Goal: Transaction & Acquisition: Obtain resource

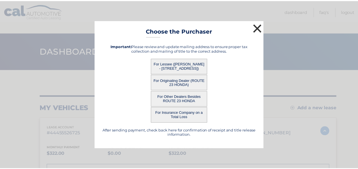
scroll to position [160, 0]
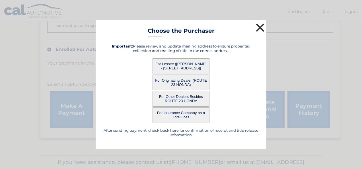
click at [263, 28] on button "×" at bounding box center [259, 27] width 11 height 11
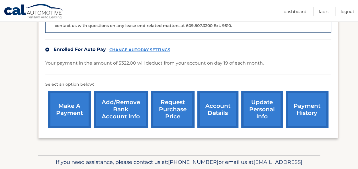
click at [174, 109] on link "request purchase price" at bounding box center [173, 109] width 44 height 37
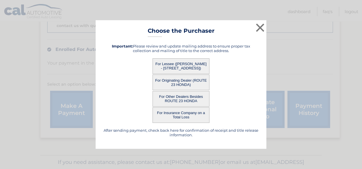
click at [183, 62] on button "For Lessee (FLORENCE HUGHES - 13 NORMANDY DR, , WAYNE, NJ 07470)" at bounding box center [181, 66] width 57 height 16
click at [258, 27] on button "×" at bounding box center [259, 27] width 11 height 11
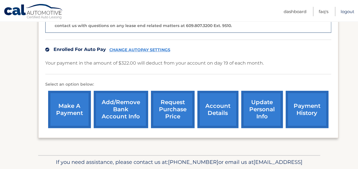
click at [348, 11] on link "Logout" at bounding box center [347, 11] width 14 height 9
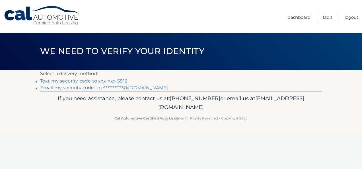
click at [135, 89] on link "**********" at bounding box center [104, 87] width 128 height 5
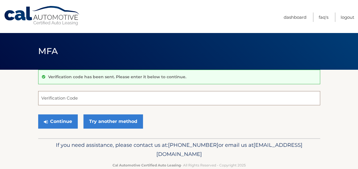
click at [122, 97] on input "Verification Code" at bounding box center [179, 98] width 282 height 14
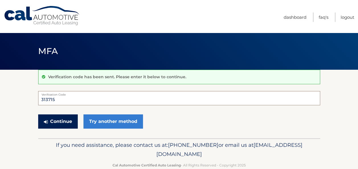
type input "313715"
click at [61, 122] on button "Continue" at bounding box center [58, 121] width 40 height 14
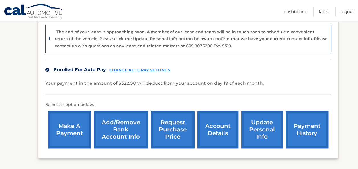
scroll to position [171, 0]
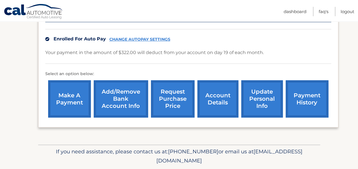
click at [168, 102] on link "request purchase price" at bounding box center [173, 98] width 44 height 37
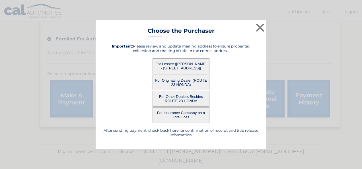
click at [175, 66] on button "For Lessee (FLORENCE HUGHES - 13 NORMANDY DR, , WAYNE, NJ 07470)" at bounding box center [181, 66] width 57 height 16
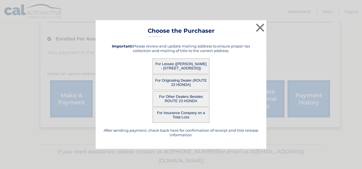
click at [175, 66] on button "For Lessee (FLORENCE HUGHES - 13 NORMANDY DR, , WAYNE, NJ 07470)" at bounding box center [181, 66] width 57 height 16
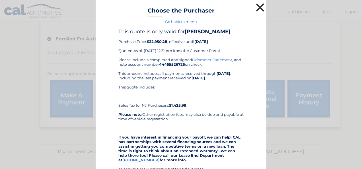
click at [255, 8] on button "×" at bounding box center [259, 7] width 11 height 11
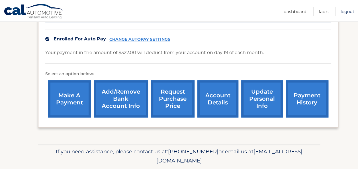
click at [348, 10] on link "Logout" at bounding box center [347, 11] width 14 height 9
